Goal: Information Seeking & Learning: Find specific page/section

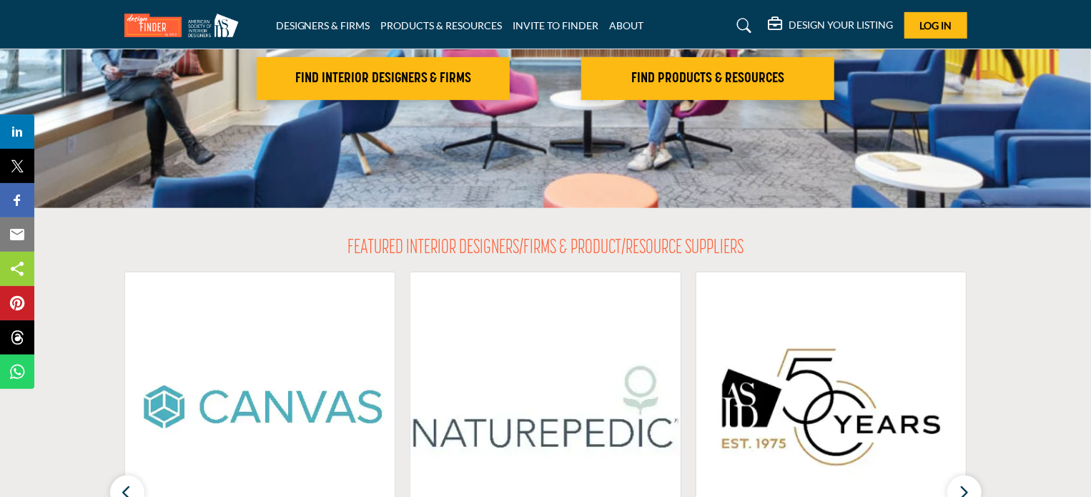
scroll to position [143, 0]
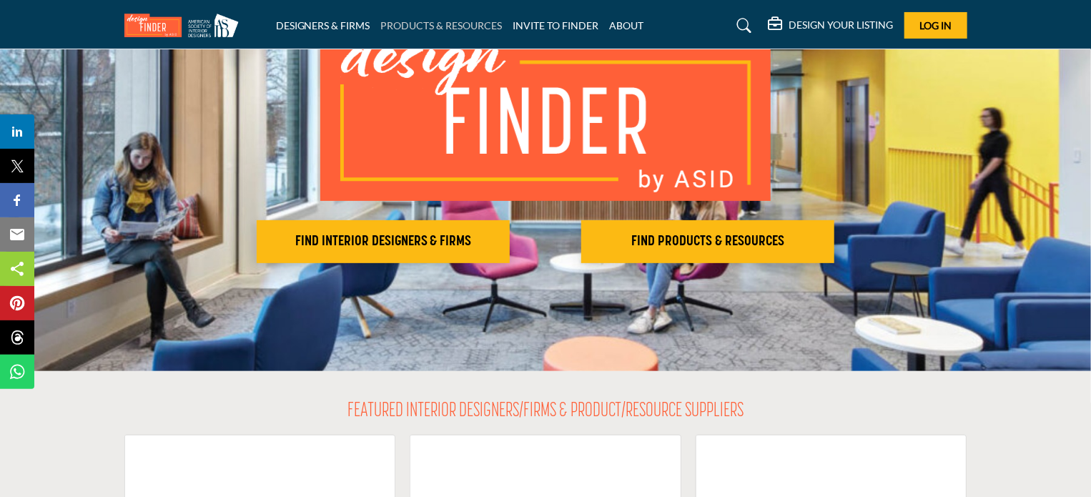
click at [446, 27] on link "PRODUCTS & RESOURCES" at bounding box center [442, 25] width 122 height 12
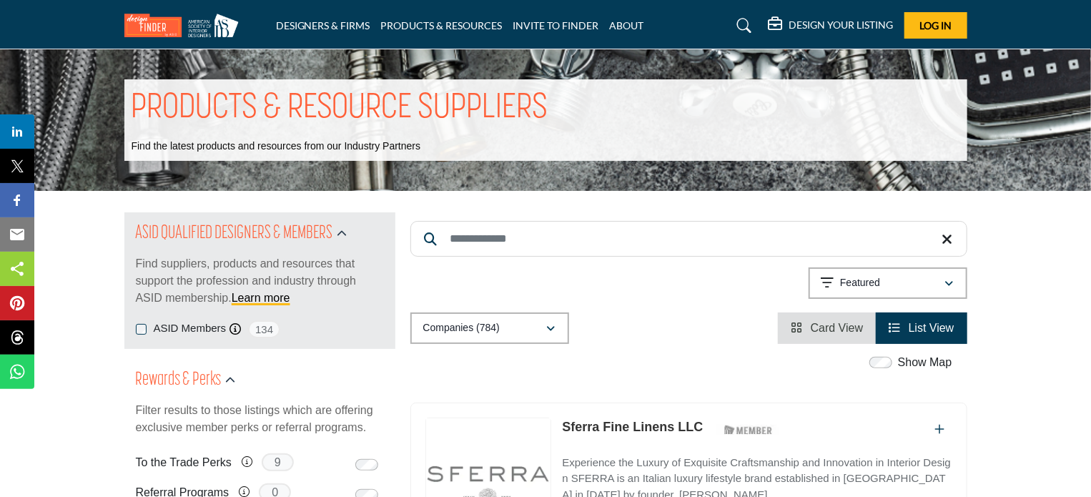
scroll to position [143, 0]
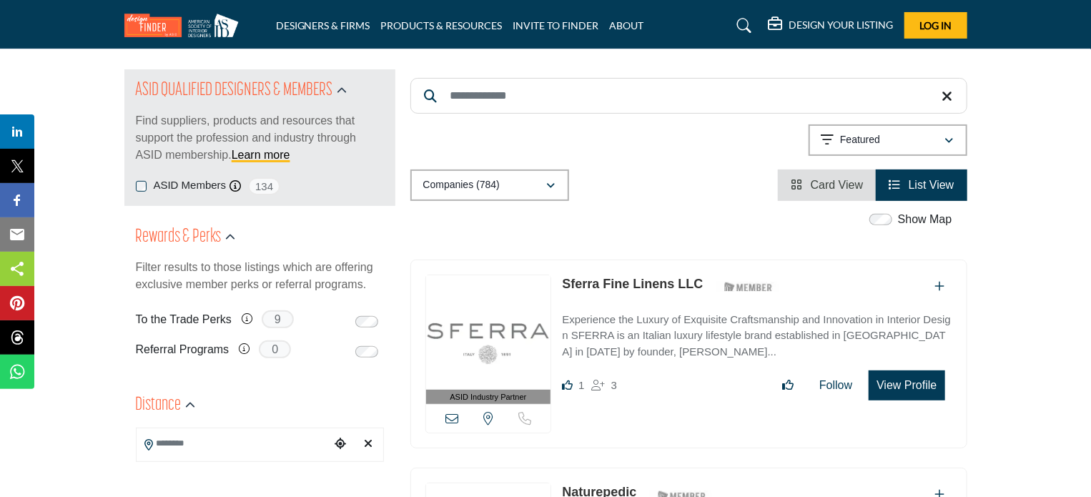
click at [532, 91] on input "Search Keyword" at bounding box center [688, 96] width 557 height 36
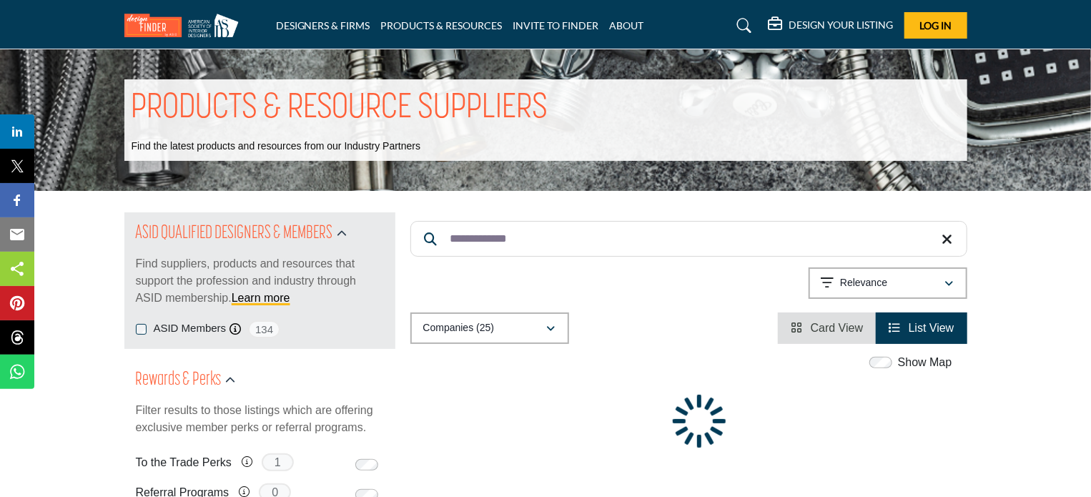
type input "**********"
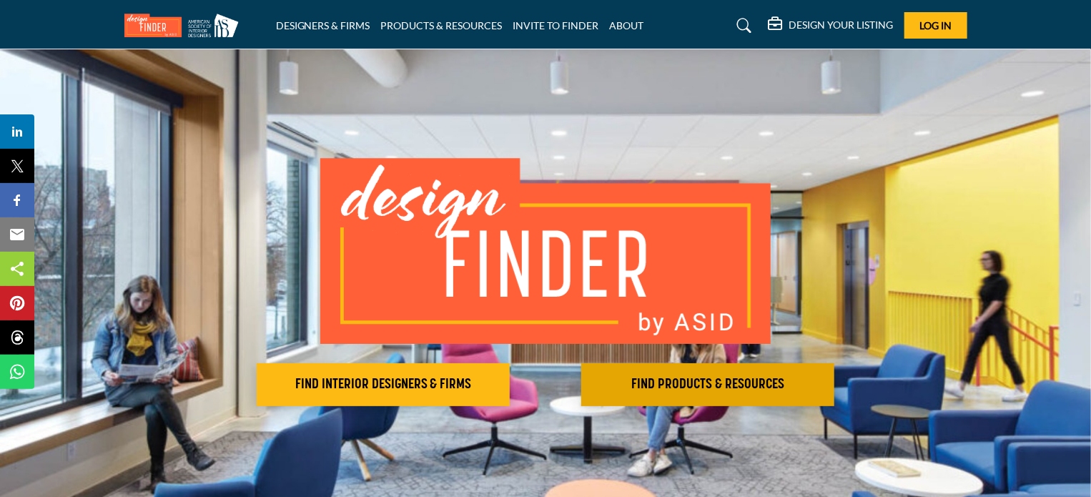
click at [754, 390] on h2 "FIND PRODUCTS & RESOURCES" at bounding box center [707, 384] width 244 height 17
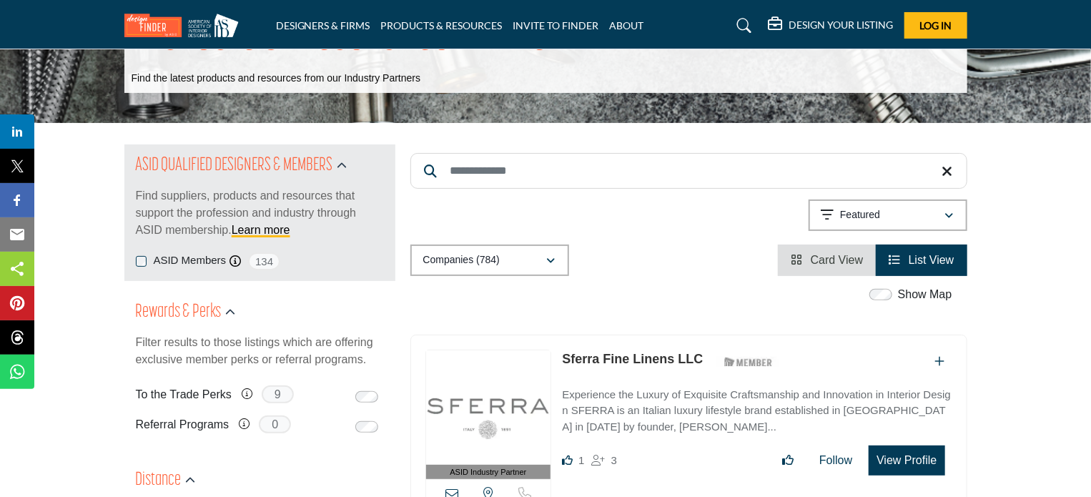
scroll to position [71, 0]
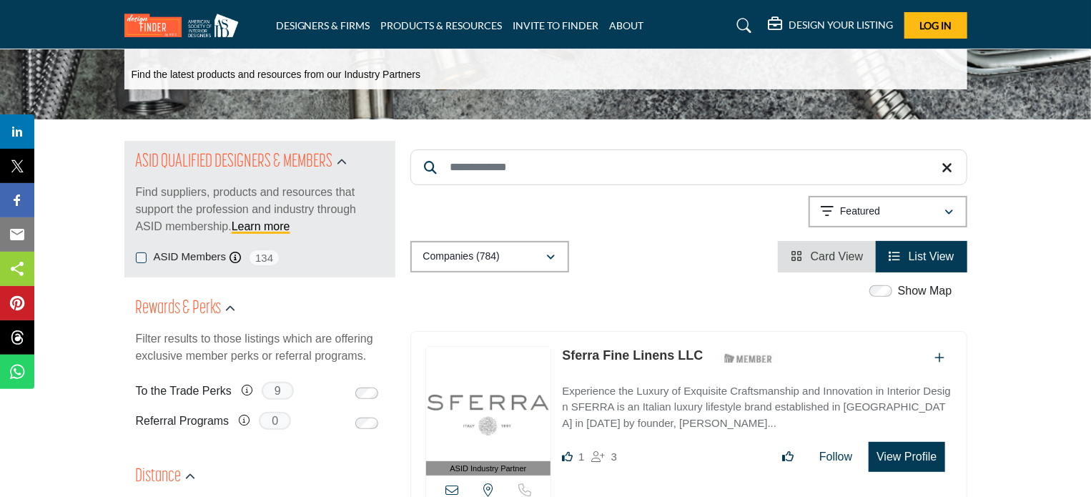
click at [533, 166] on input "Search Keyword" at bounding box center [688, 167] width 557 height 36
type input "**********"
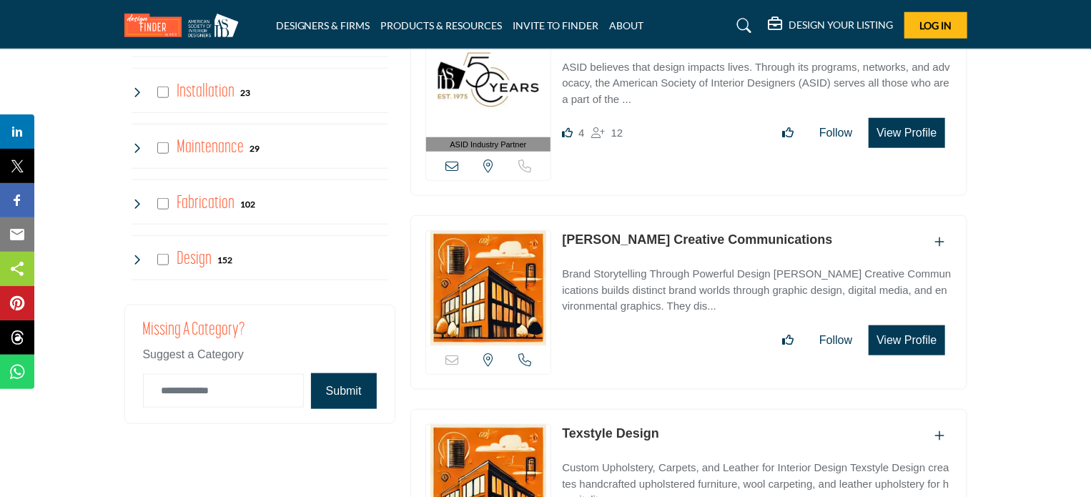
scroll to position [3216, 0]
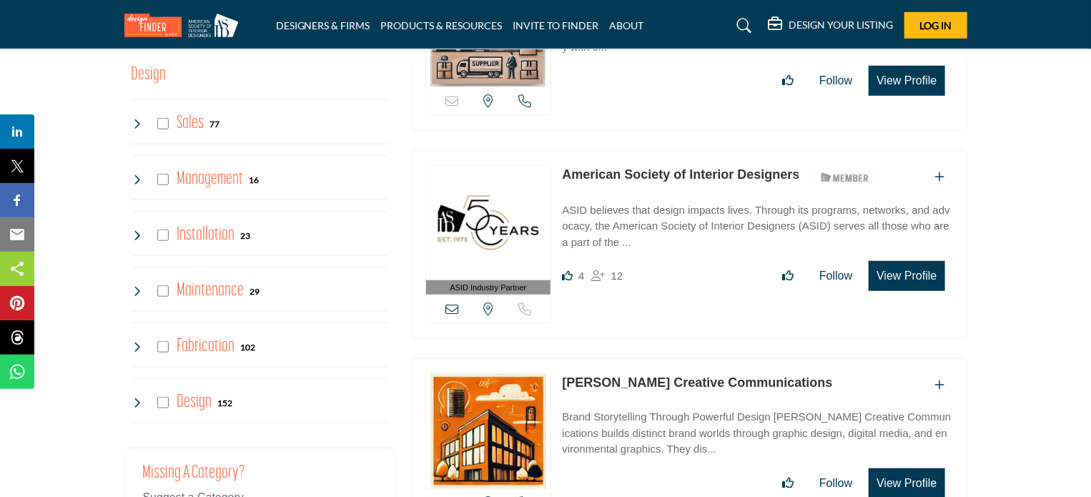
click at [140, 397] on icon at bounding box center [137, 402] width 11 height 11
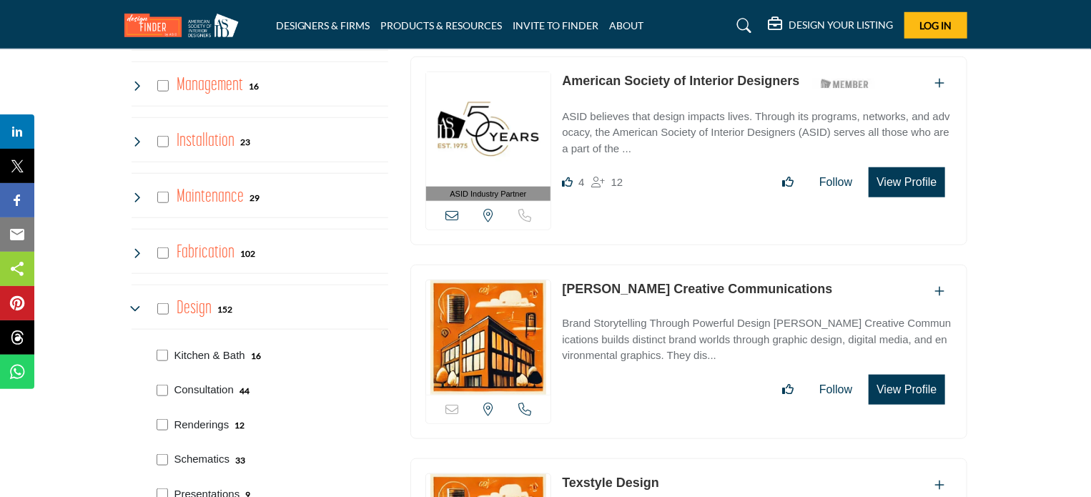
scroll to position [3288, 0]
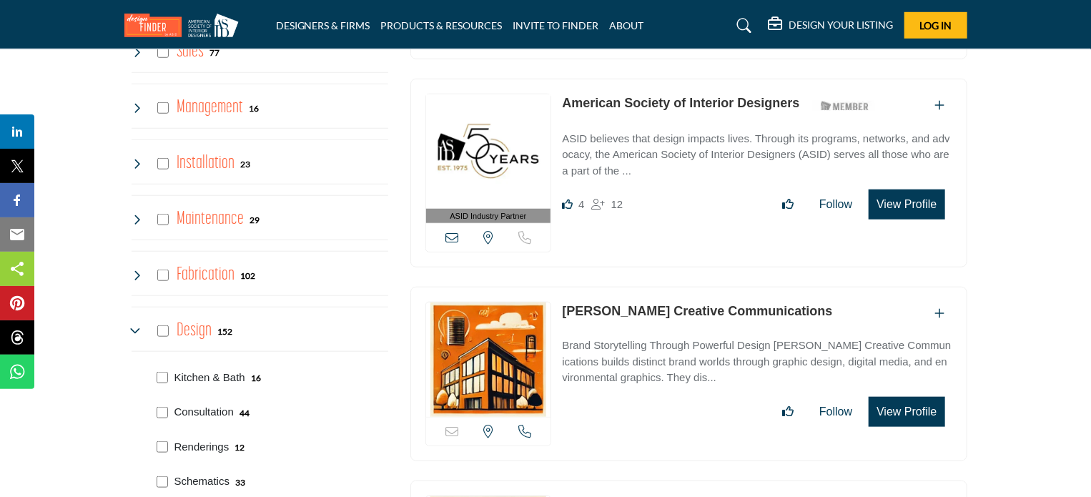
click at [137, 214] on icon at bounding box center [137, 219] width 11 height 11
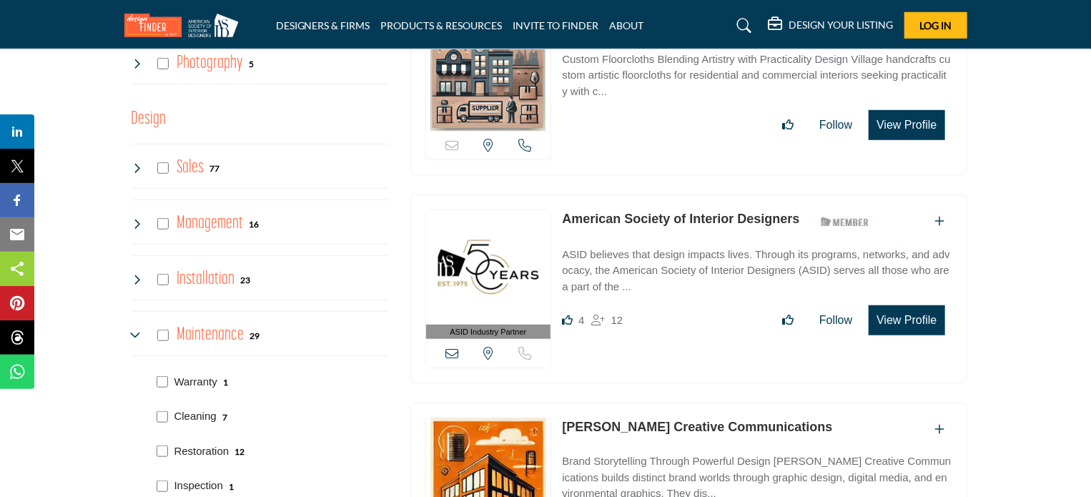
scroll to position [3145, 0]
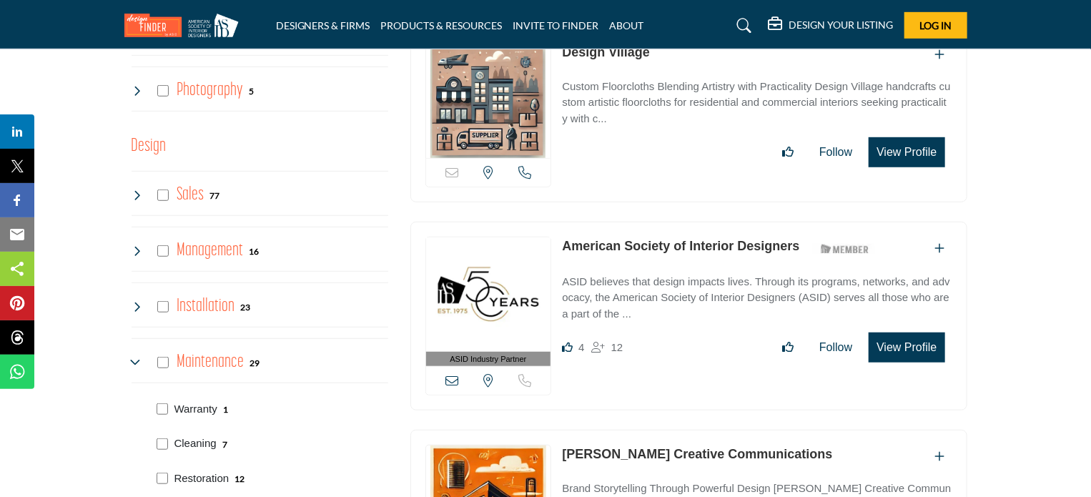
click at [137, 245] on icon at bounding box center [137, 250] width 11 height 11
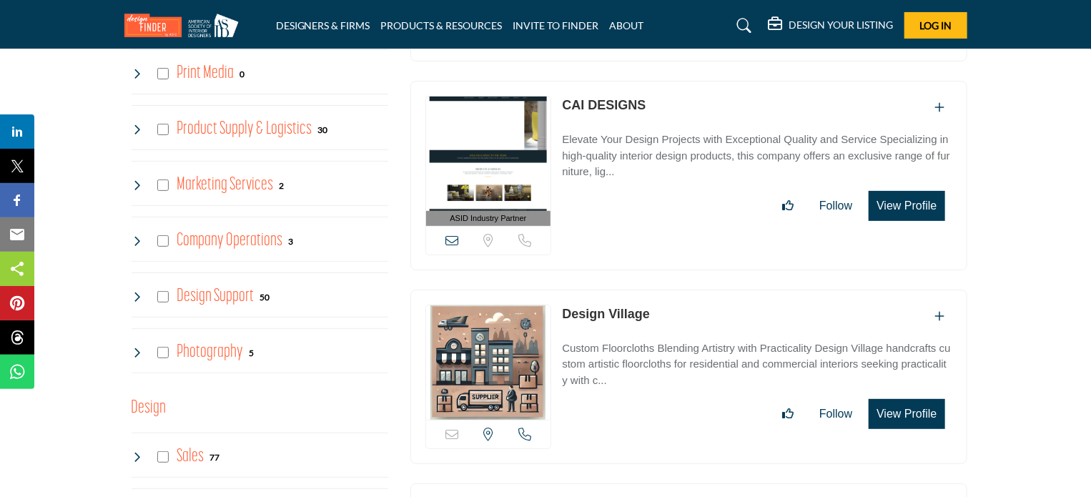
scroll to position [2859, 0]
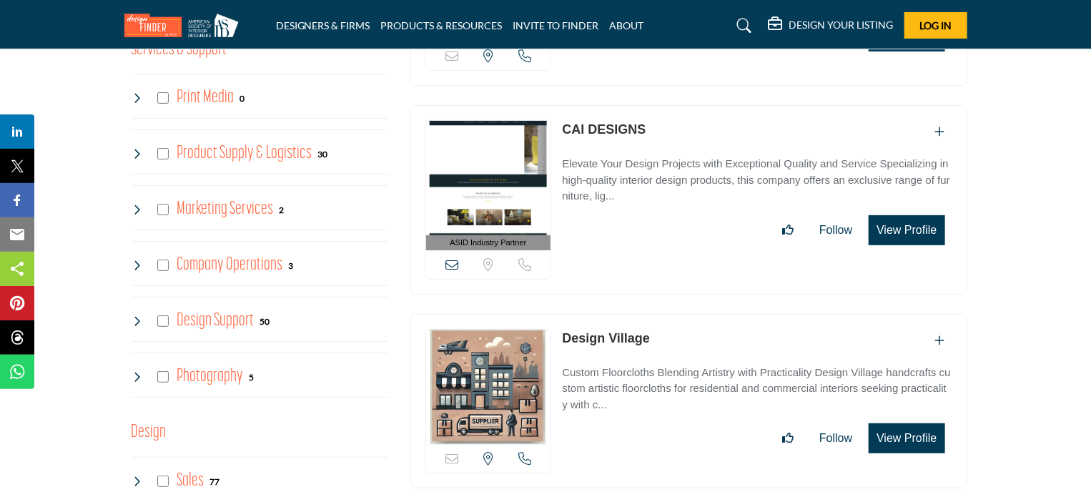
click at [134, 315] on icon at bounding box center [137, 320] width 11 height 11
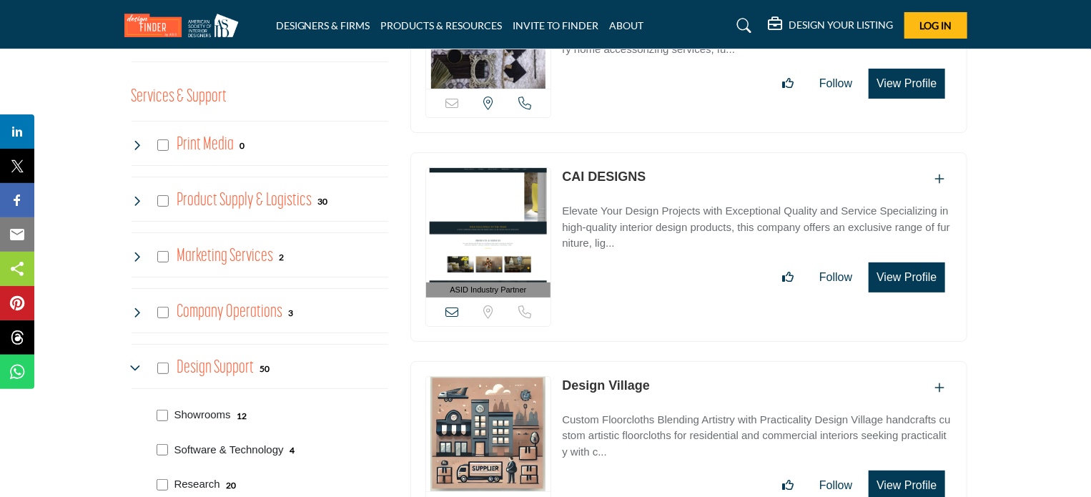
scroll to position [2788, 0]
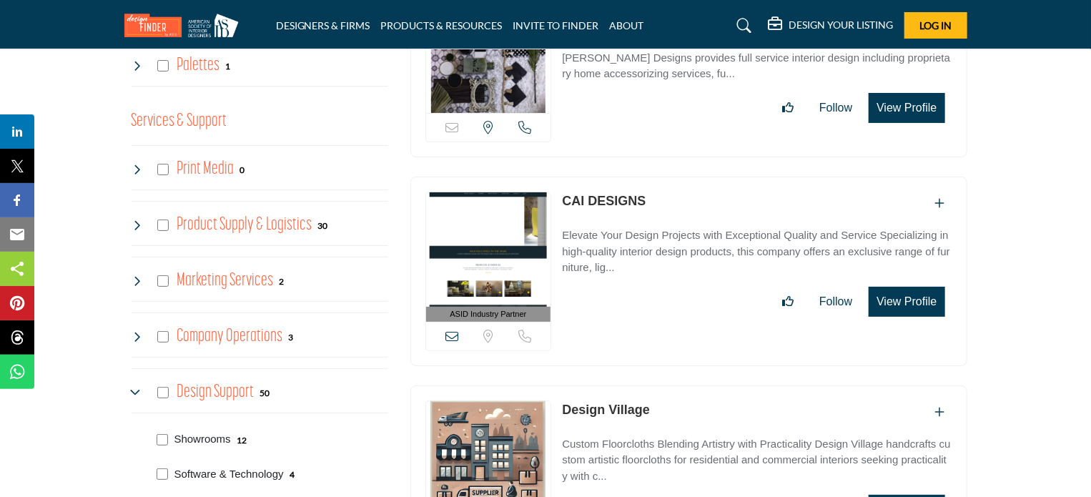
click at [137, 331] on icon at bounding box center [137, 336] width 11 height 11
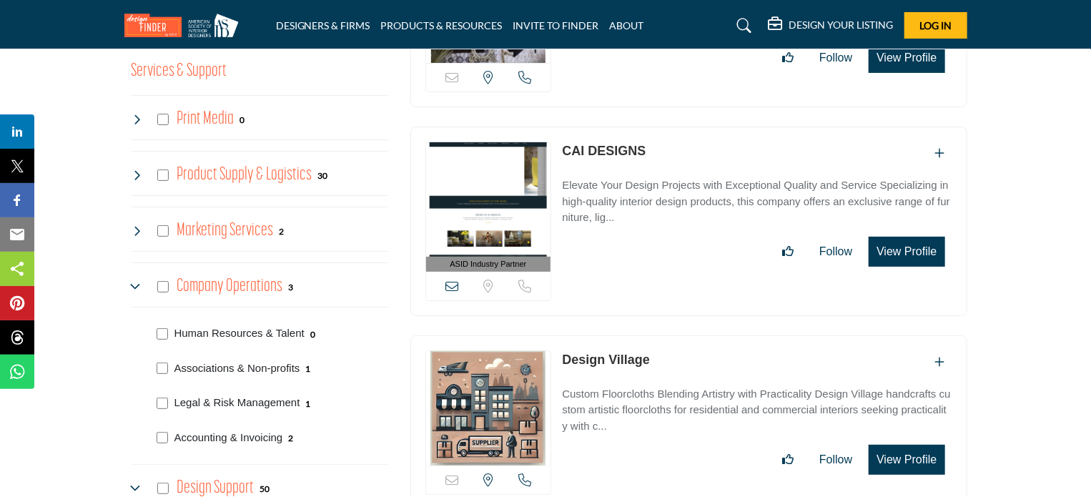
scroll to position [2859, 0]
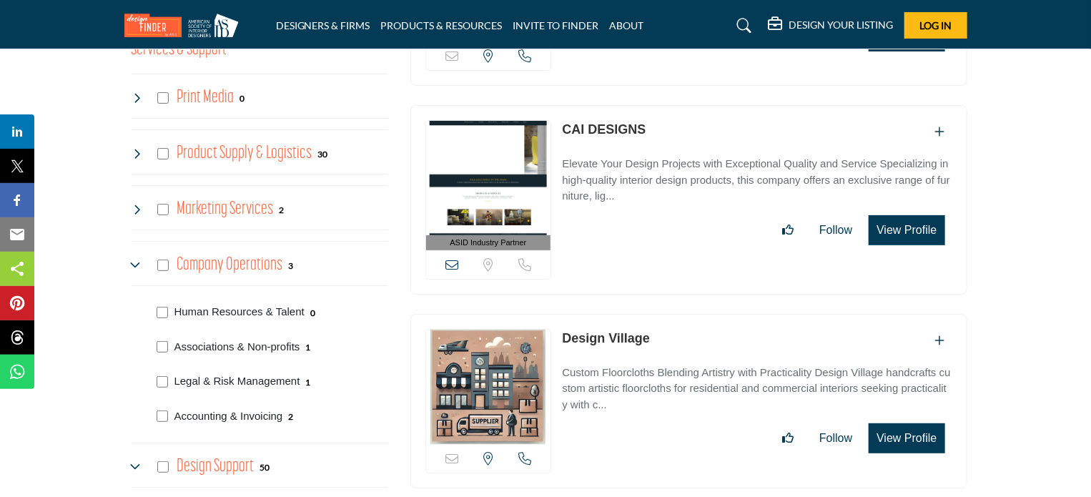
click at [139, 204] on icon at bounding box center [137, 209] width 11 height 11
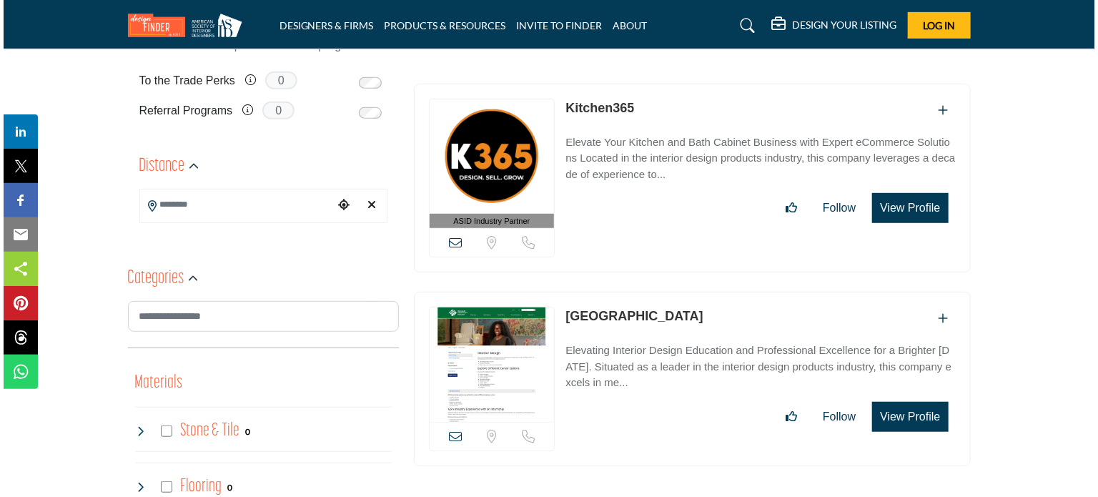
scroll to position [357, 0]
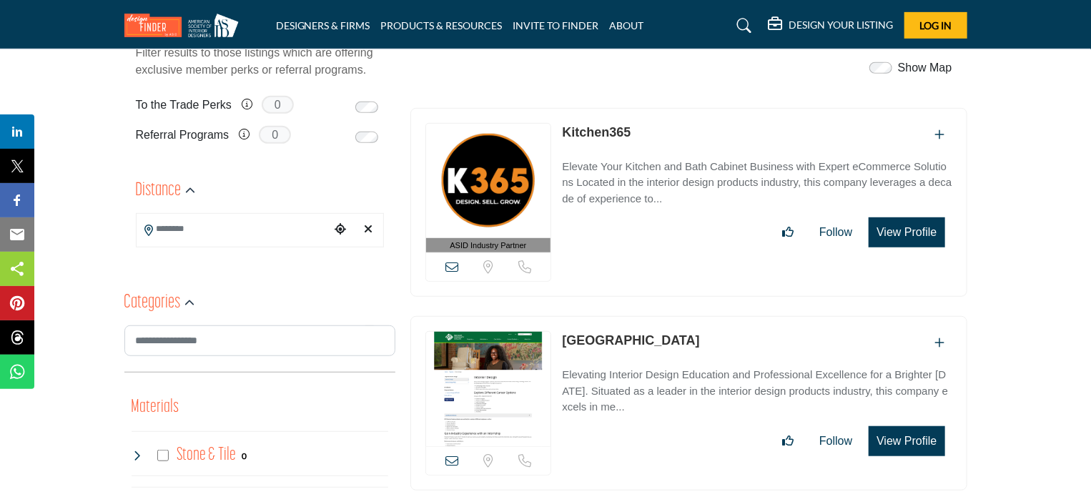
click at [900, 225] on button "View Profile" at bounding box center [906, 232] width 76 height 30
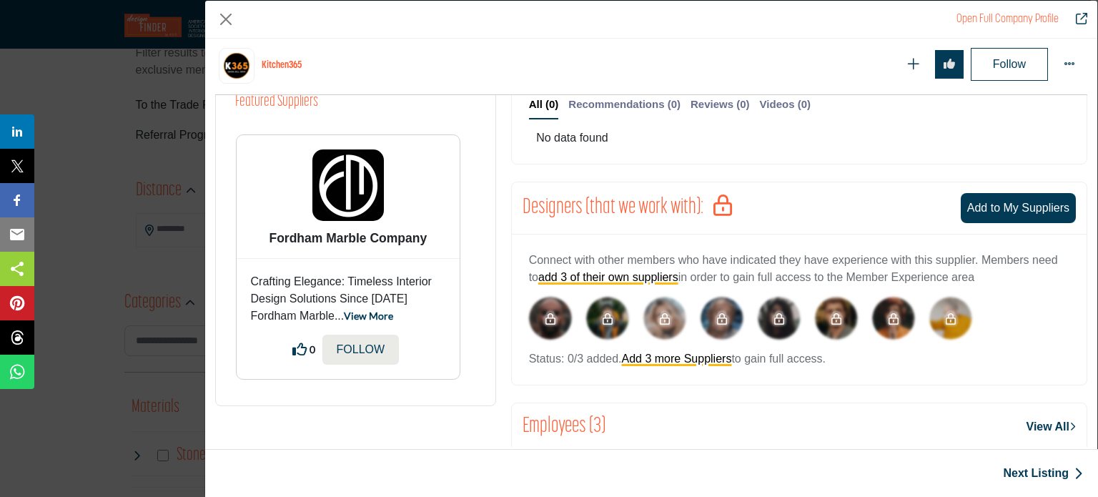
scroll to position [486, 0]
